Goal: Task Accomplishment & Management: Complete application form

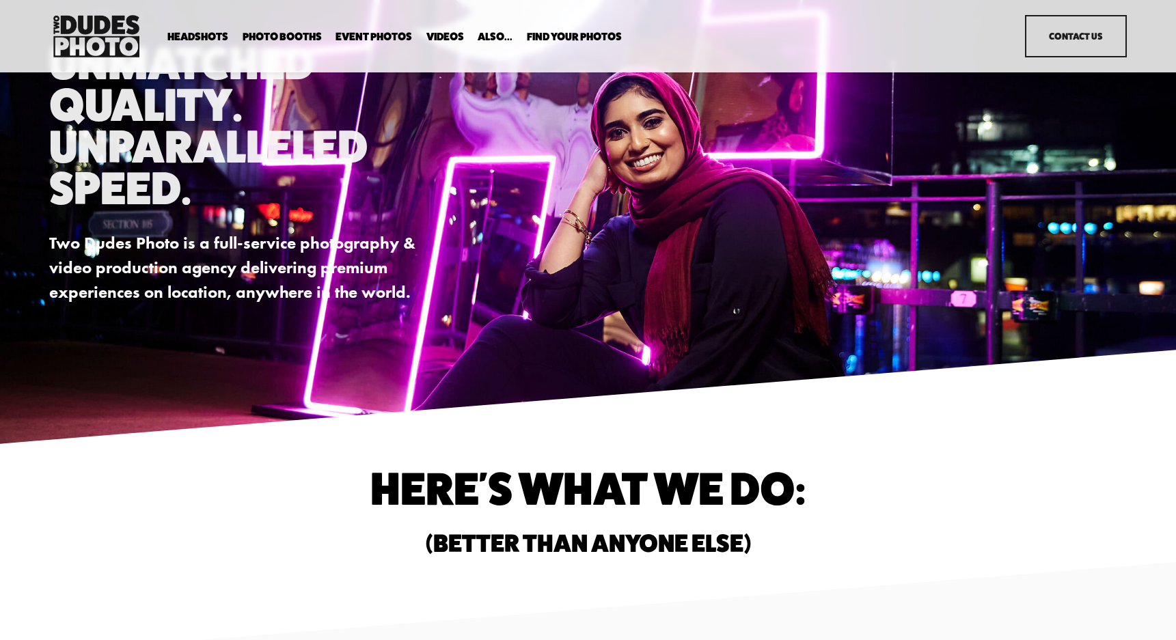
scroll to position [62, 0]
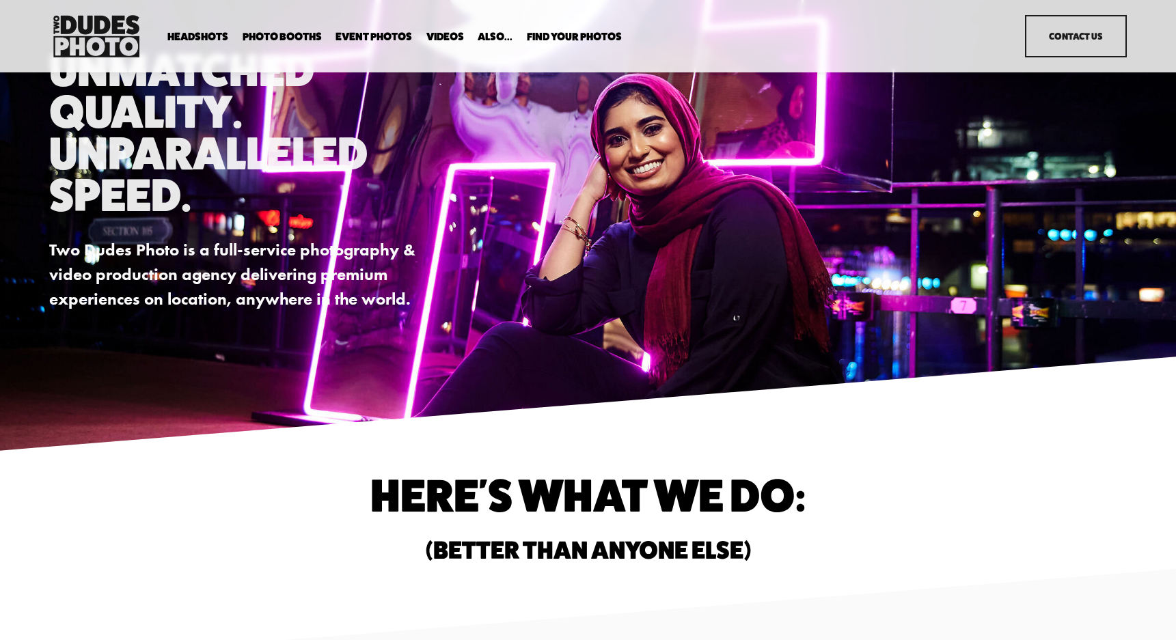
click at [0, 0] on span "Tuxedo B&W Booth" at bounding box center [0, 0] width 0 height 0
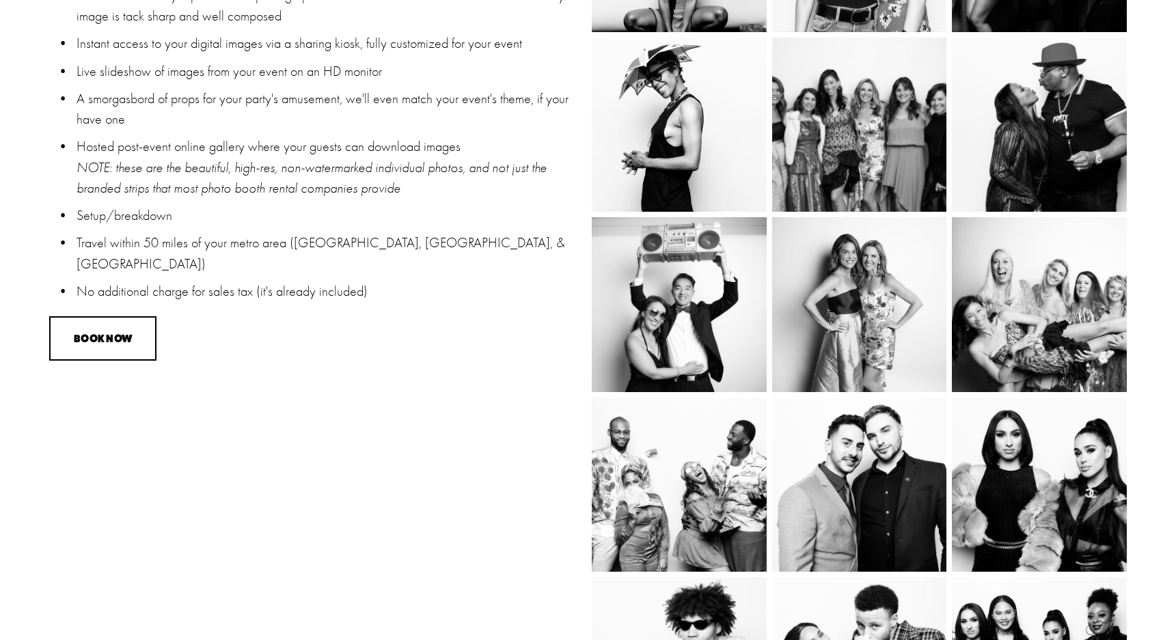
scroll to position [1217, 0]
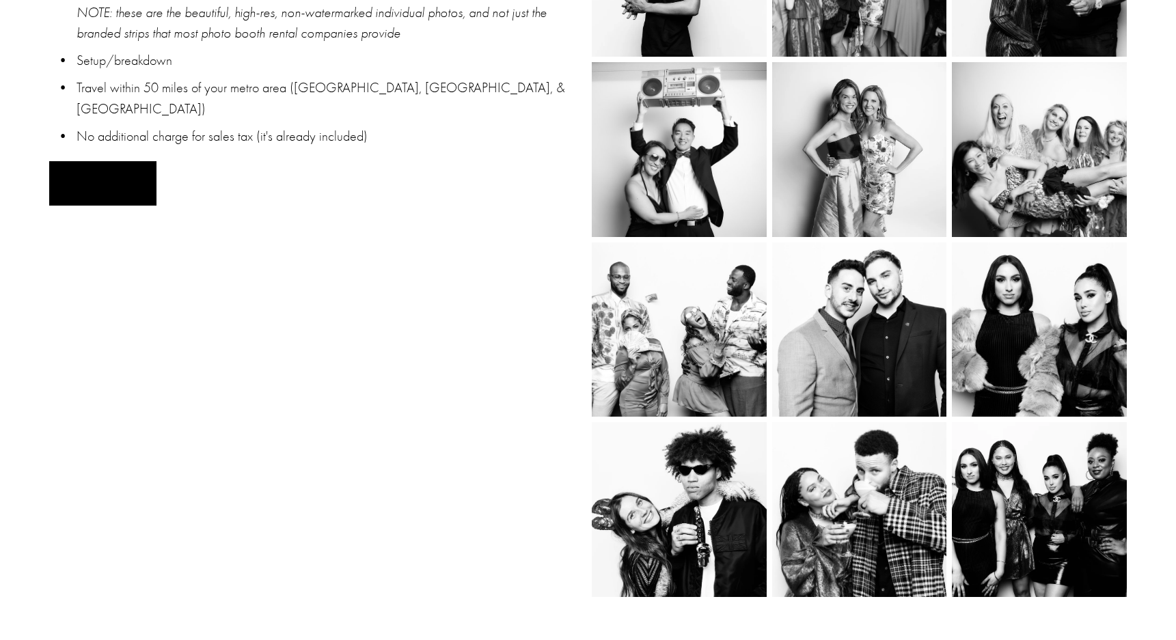
click at [107, 164] on button "BOOK NOW" at bounding box center [102, 183] width 107 height 44
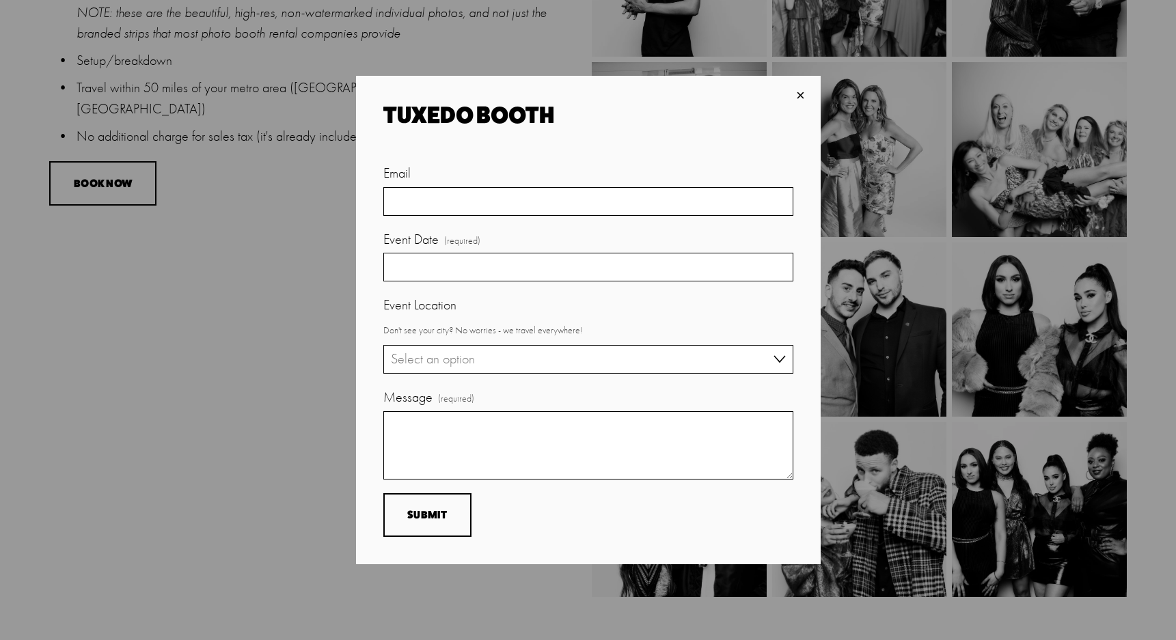
click at [800, 94] on div "×" at bounding box center [800, 95] width 15 height 15
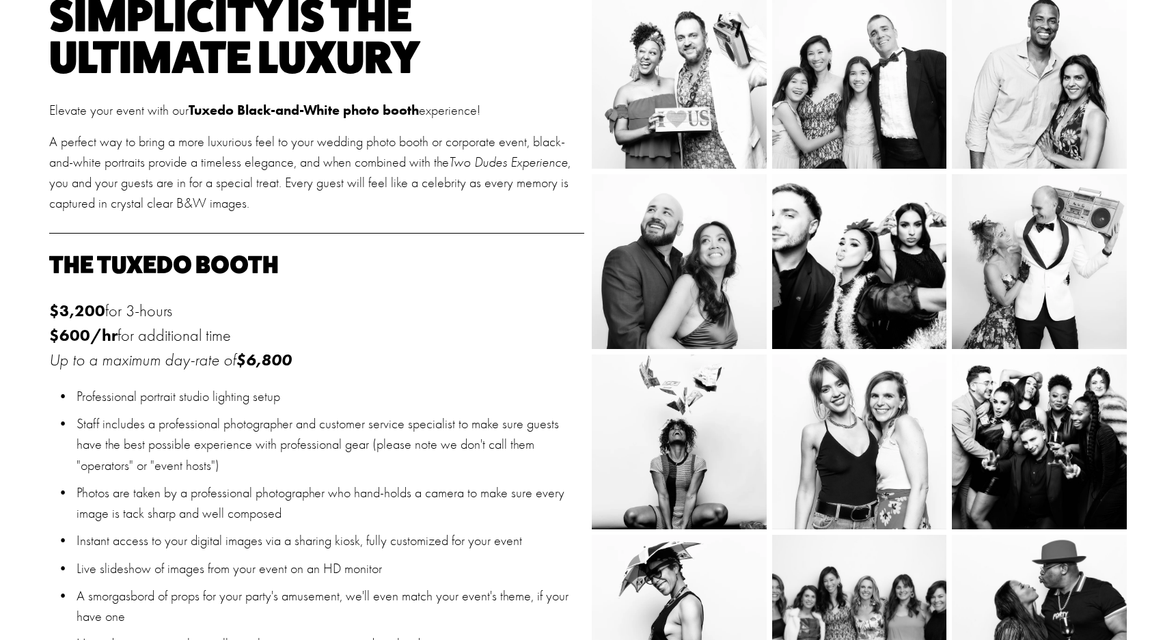
scroll to position [571, 0]
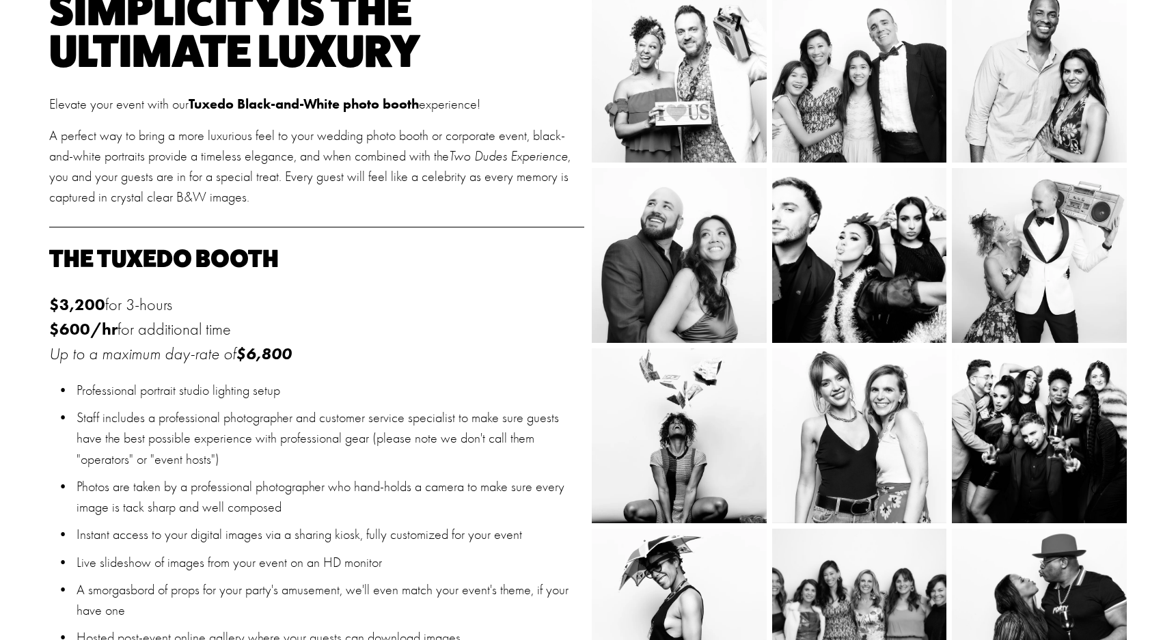
click at [839, 438] on img at bounding box center [887, 436] width 262 height 175
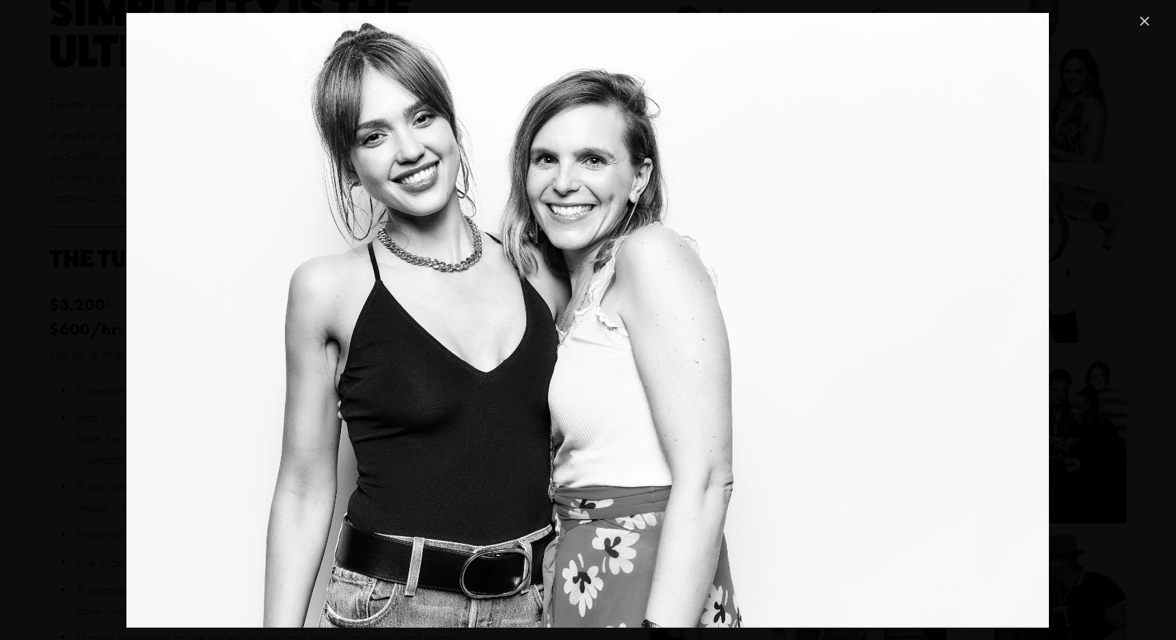
click at [1152, 13] on link "Close" at bounding box center [1145, 21] width 16 height 16
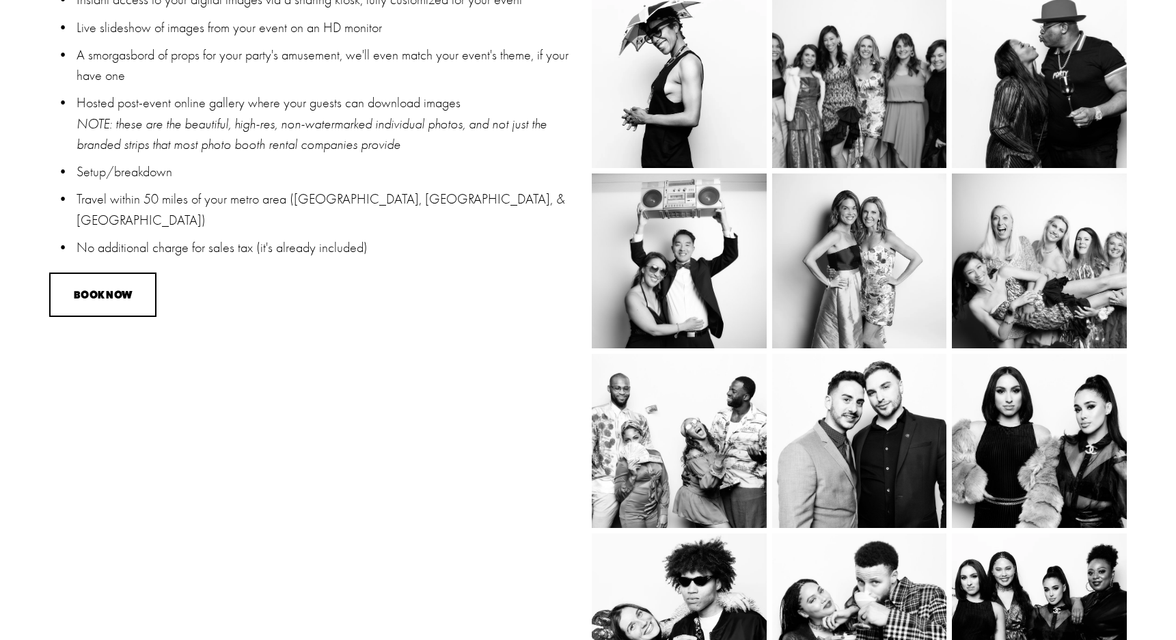
scroll to position [1158, 0]
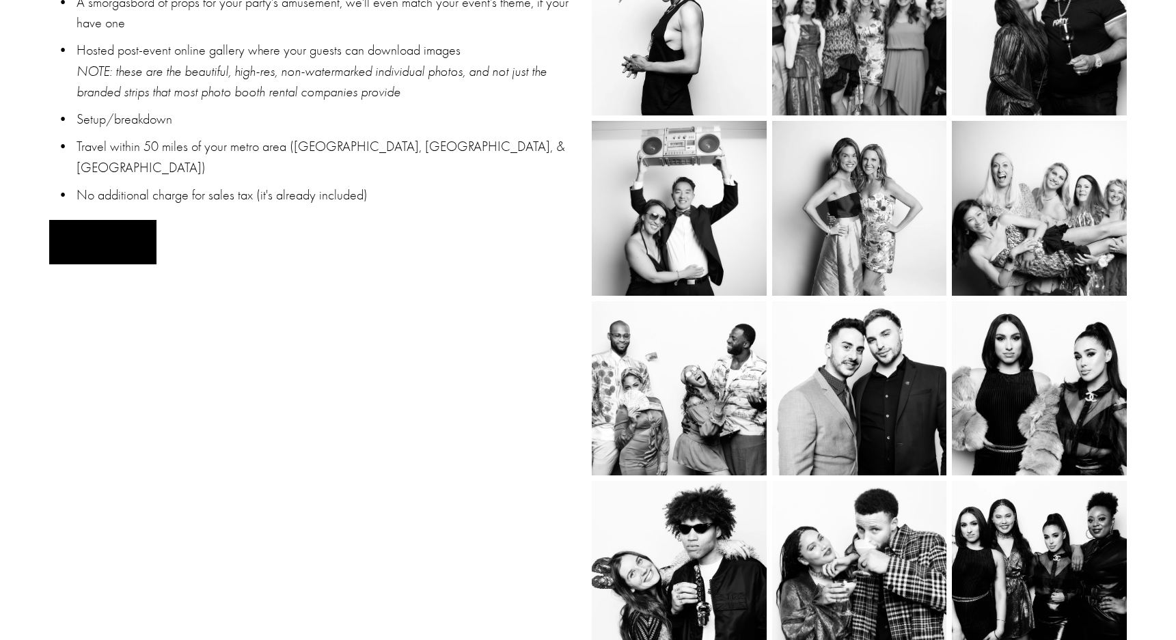
click at [103, 227] on button "BOOK NOW" at bounding box center [102, 242] width 107 height 44
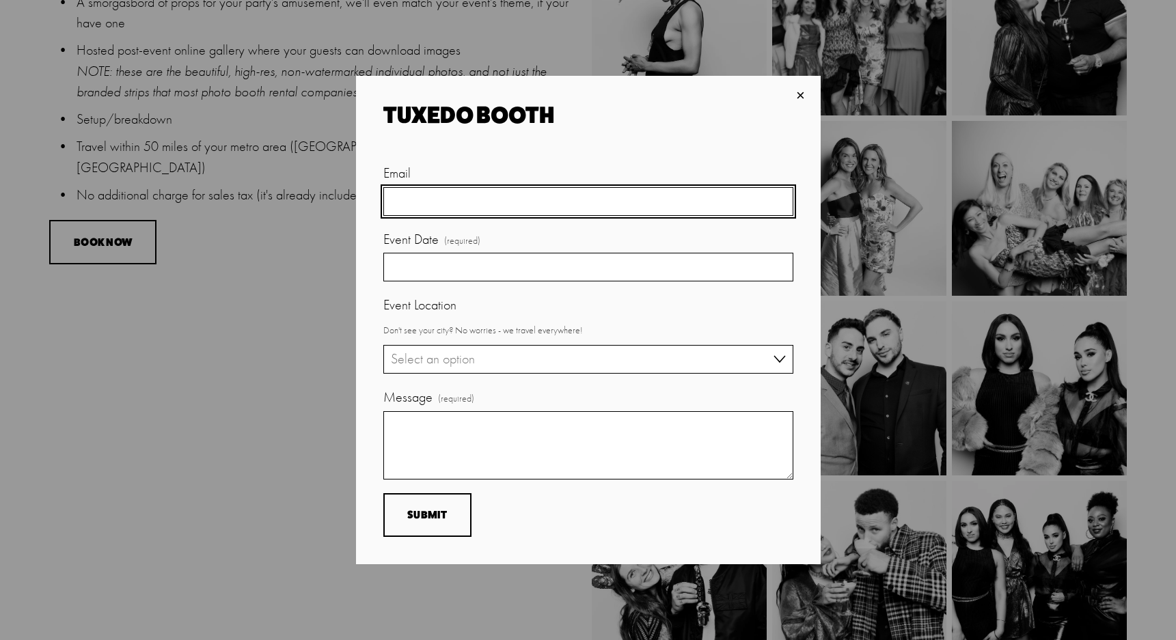
click at [418, 202] on input "Email" at bounding box center [588, 201] width 410 height 29
type input "brookesanchez92@gmail.com"
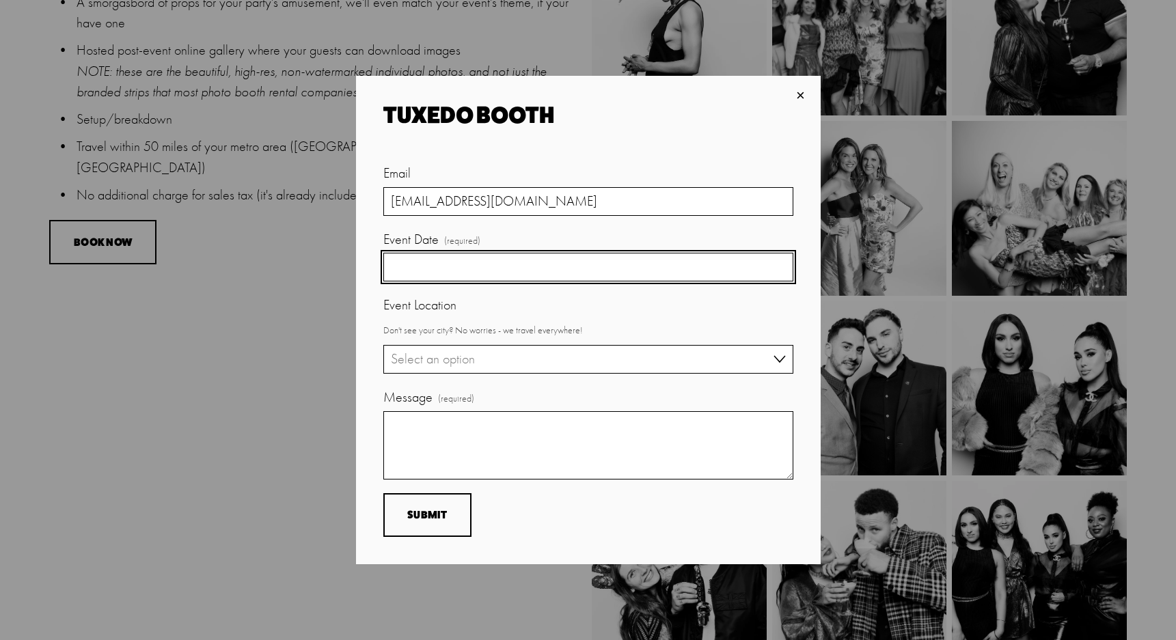
click at [458, 269] on input "Event Date (required)" at bounding box center [588, 267] width 410 height 29
type input "5,23,26"
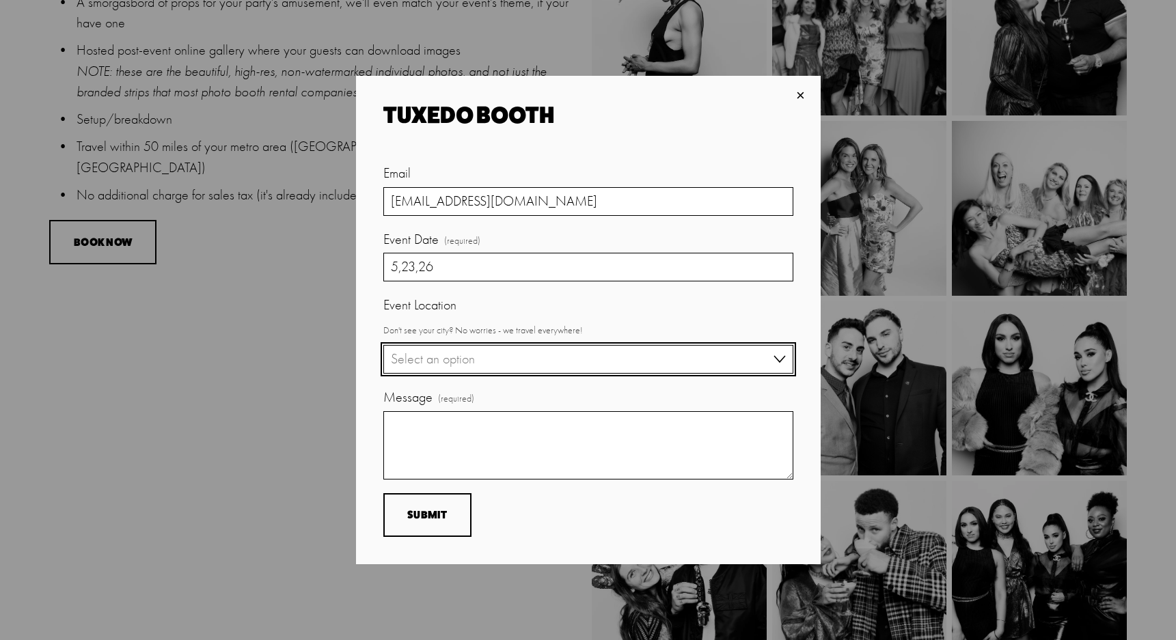
click at [418, 362] on select "Select an option SF Bay Area Las Vegas Los Angeles Salt Lake City Other" at bounding box center [588, 359] width 410 height 29
select select "Las Vegas"
click at [383, 345] on select "Select an option SF Bay Area Las Vegas Los Angeles Salt Lake City Other" at bounding box center [588, 359] width 410 height 29
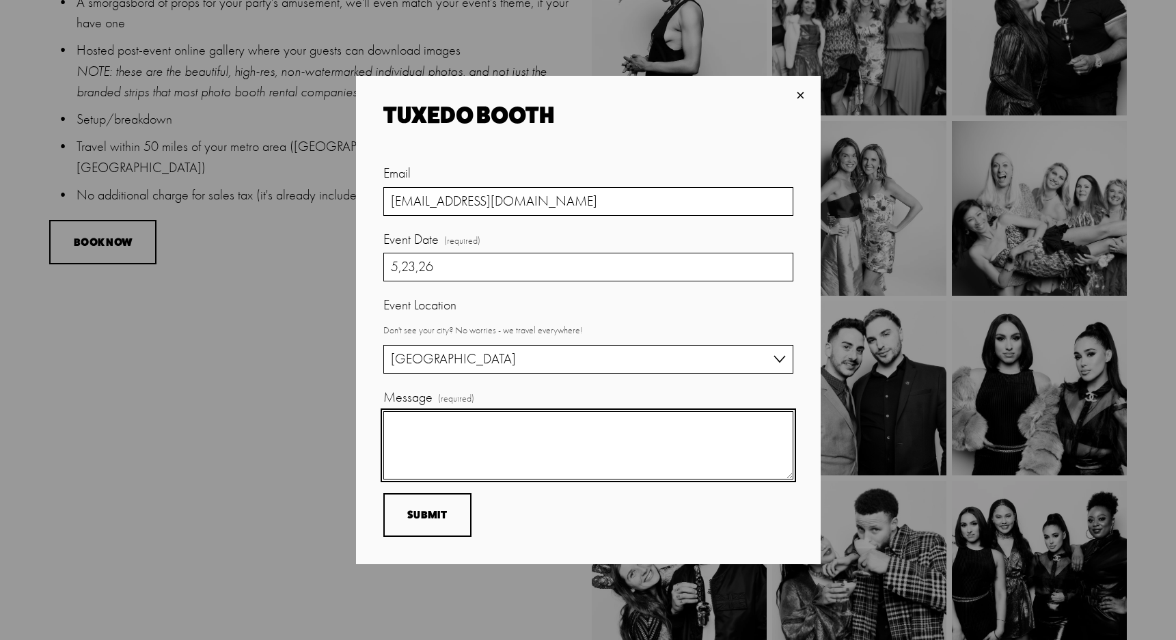
click at [415, 432] on textarea "Message (required)" at bounding box center [588, 445] width 410 height 68
type textarea "I"
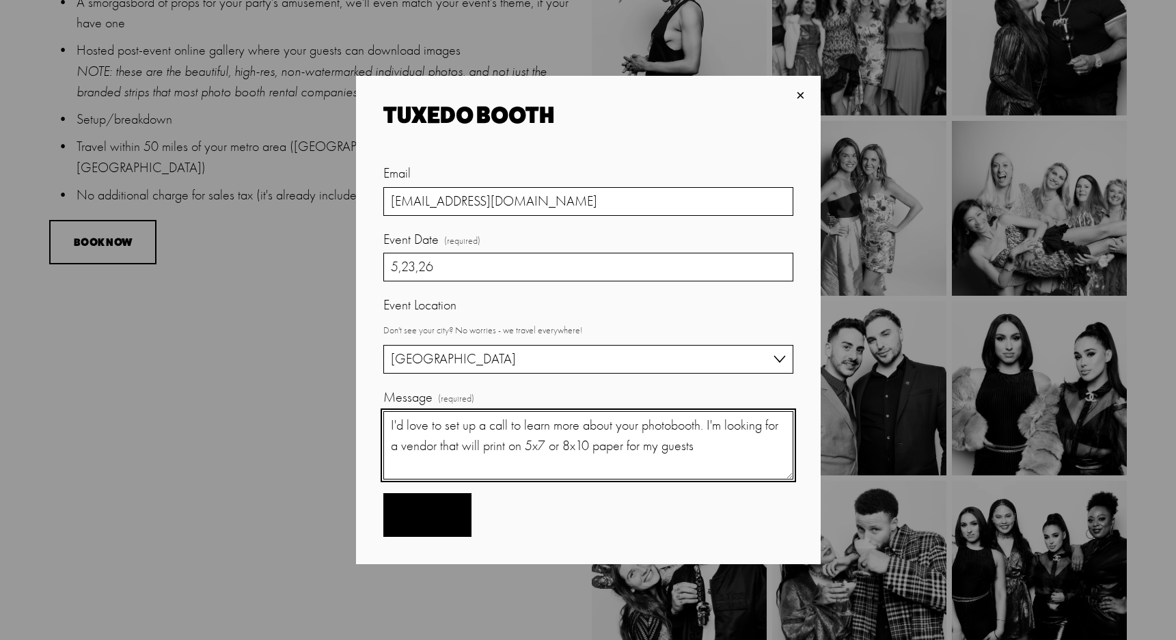
type textarea "I'd love to set up a call to learn more about your photobooth. I'm looking for …"
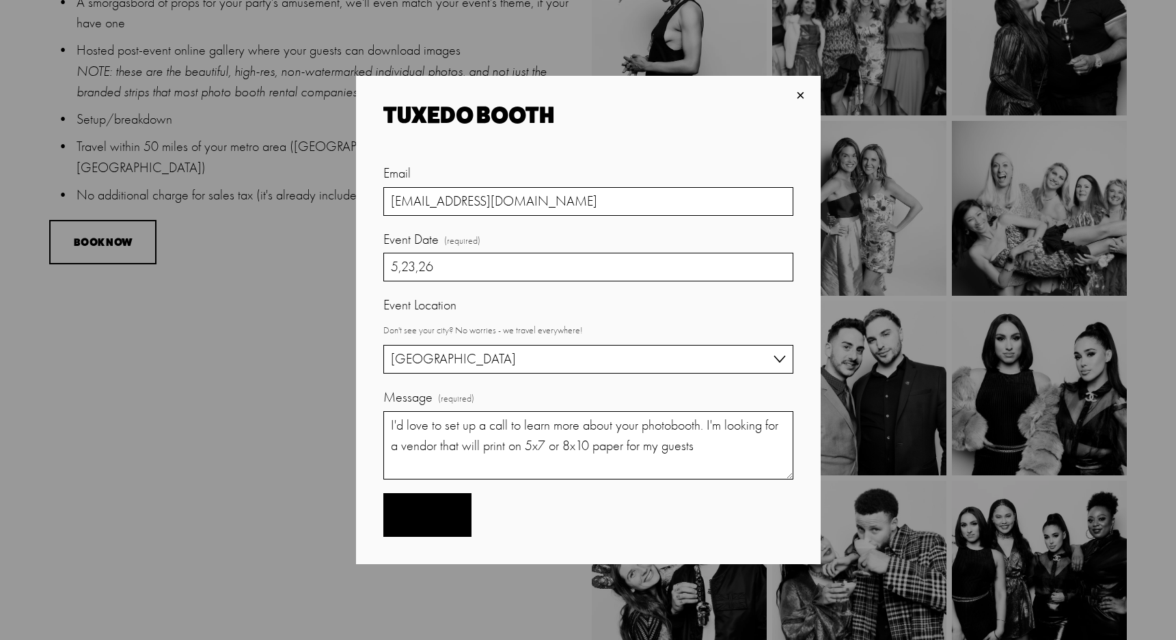
click at [445, 513] on span "Submit" at bounding box center [427, 514] width 40 height 13
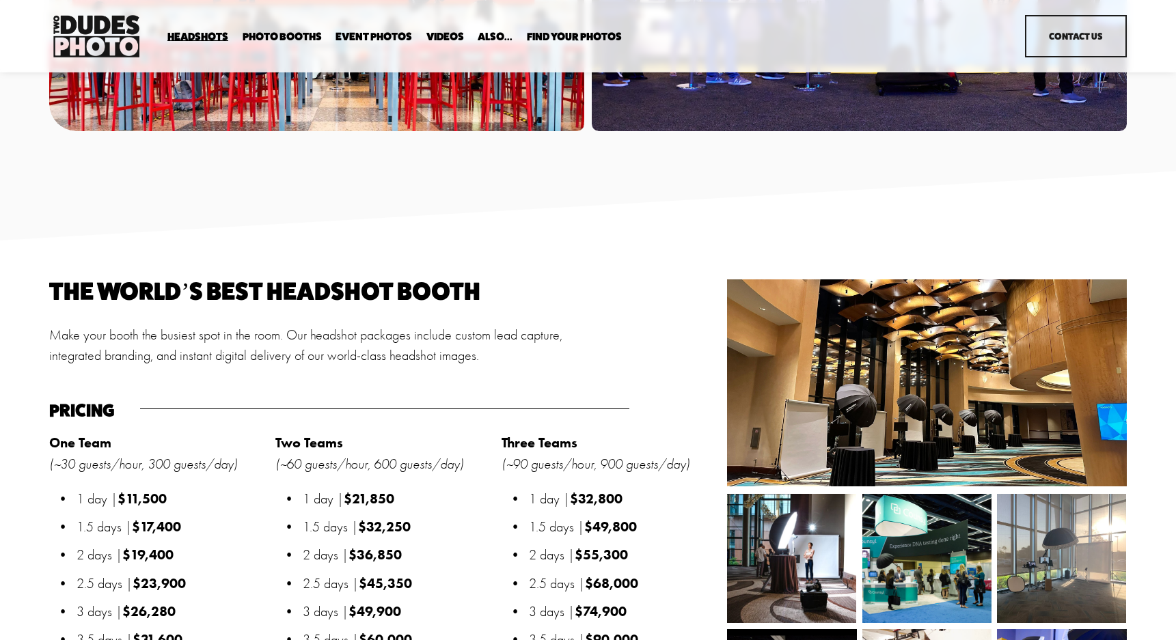
scroll to position [1213, 0]
